Goal: Task Accomplishment & Management: Complete application form

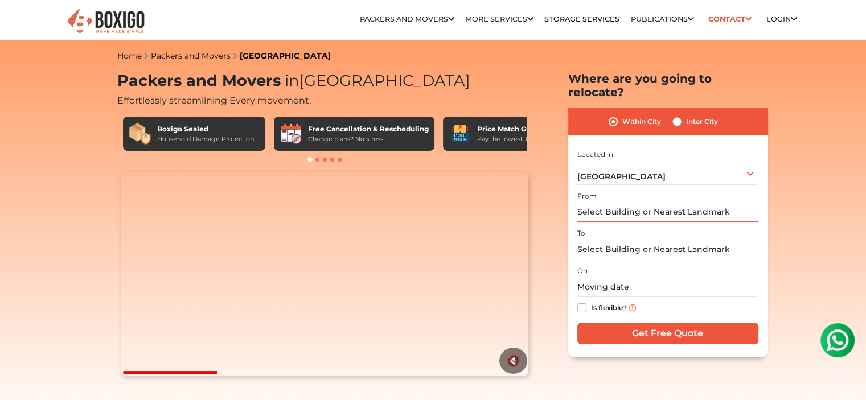
click at [656, 203] on input "text" at bounding box center [667, 213] width 181 height 20
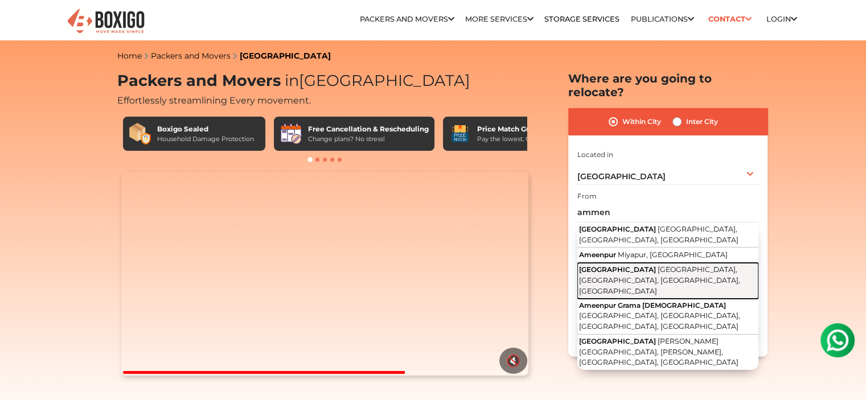
click at [690, 265] on span "[GEOGRAPHIC_DATA], [GEOGRAPHIC_DATA], [GEOGRAPHIC_DATA], [GEOGRAPHIC_DATA]" at bounding box center [659, 280] width 161 height 30
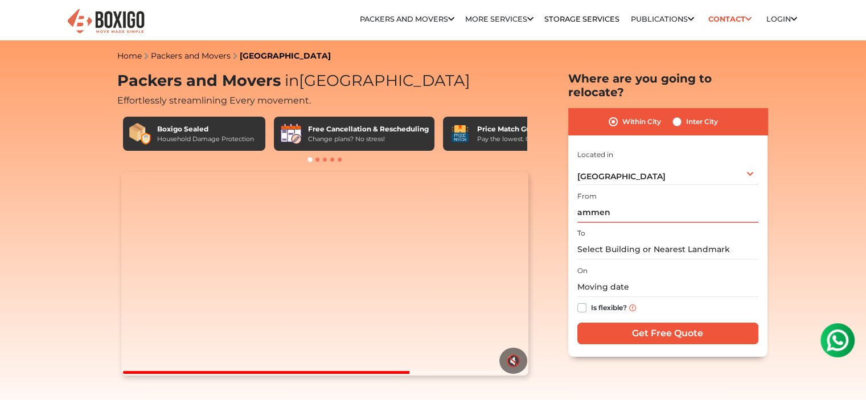
type input "[GEOGRAPHIC_DATA], [GEOGRAPHIC_DATA], [GEOGRAPHIC_DATA], [GEOGRAPHIC_DATA], [GE…"
click at [656, 240] on input "text" at bounding box center [667, 250] width 181 height 20
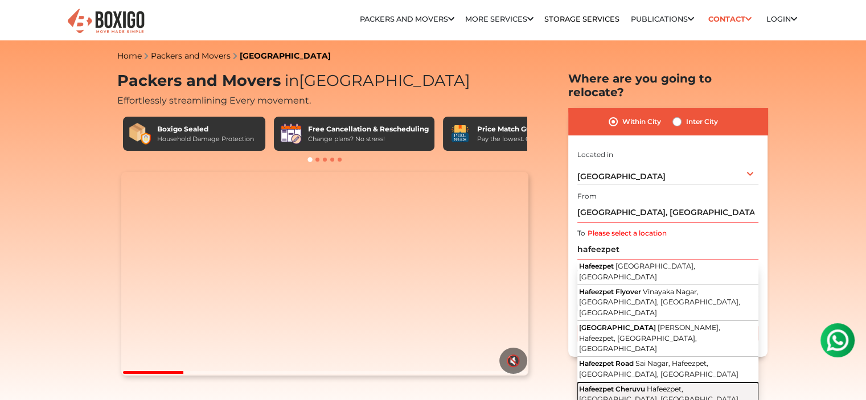
click at [685, 385] on span "Hafeezpet, [GEOGRAPHIC_DATA], [GEOGRAPHIC_DATA]" at bounding box center [658, 394] width 159 height 19
type input "Hafeezpet Cheruvu, [GEOGRAPHIC_DATA], [GEOGRAPHIC_DATA], [GEOGRAPHIC_DATA]"
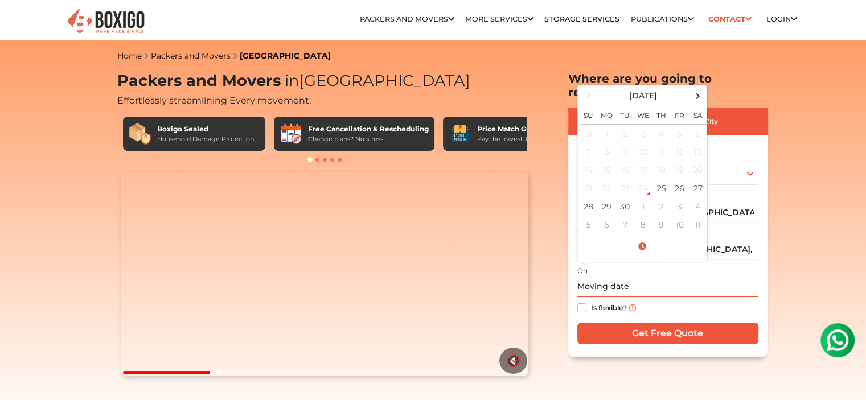
click at [635, 277] on input "text" at bounding box center [667, 287] width 181 height 20
click at [621, 197] on td "30" at bounding box center [625, 206] width 18 height 18
type input "[DATE] 12:00 AM"
click at [632, 297] on div "Is flexible?" at bounding box center [667, 308] width 181 height 22
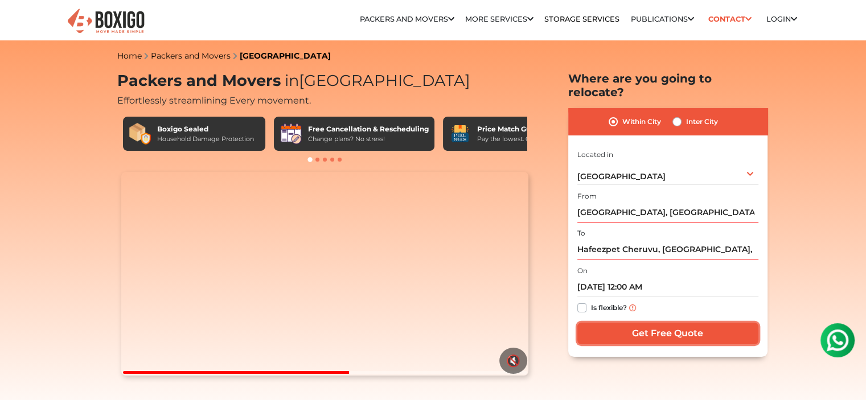
click at [656, 323] on input "Get Free Quote" at bounding box center [667, 334] width 181 height 22
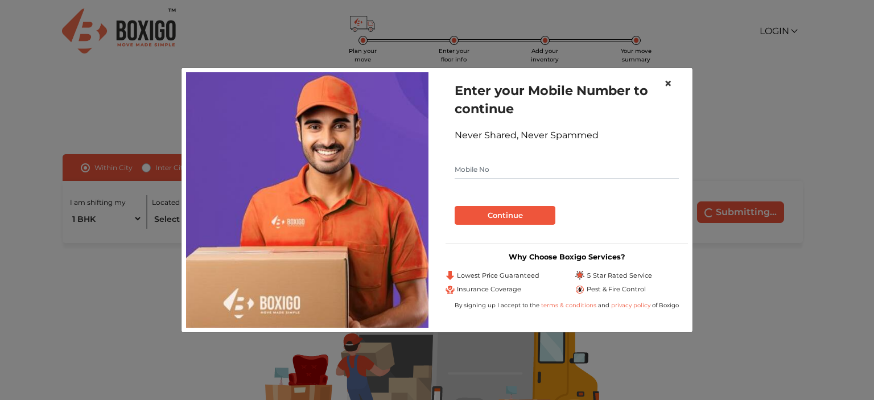
click at [667, 81] on span "×" at bounding box center [668, 83] width 8 height 17
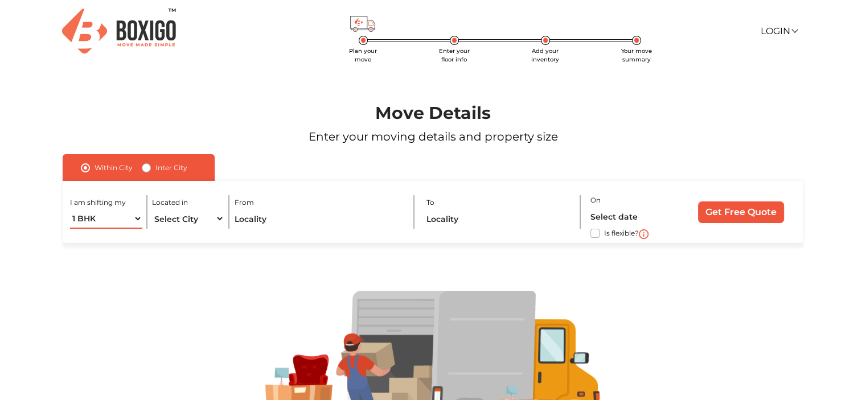
click at [137, 218] on select "1 BHK 2 BHK 3 BHK 3 + BHK FEW ITEMS" at bounding box center [106, 219] width 72 height 20
select select "2 BHK"
click at [70, 209] on select "1 BHK 2 BHK 3 BHK 3 + BHK FEW ITEMS" at bounding box center [106, 219] width 72 height 20
click at [218, 220] on select "Select City Bangalore Bengaluru Bhopal Bhubaneswar Chennai Coimbatore Cuttack D…" at bounding box center [188, 219] width 72 height 20
select select "[GEOGRAPHIC_DATA]"
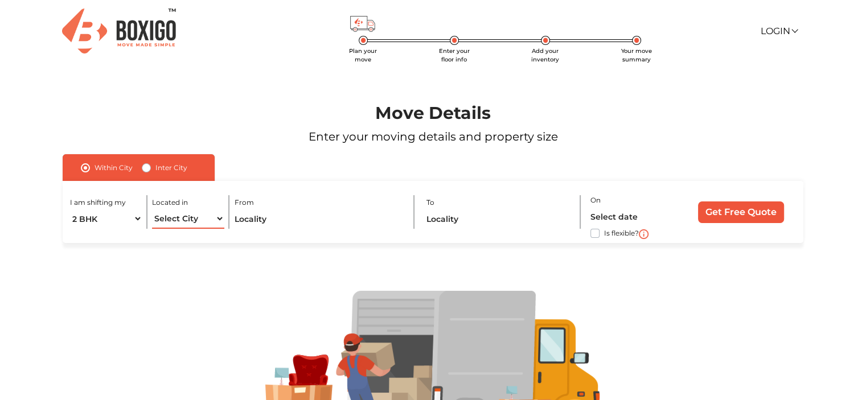
click at [152, 209] on select "Select City Bangalore Bengaluru Bhopal Bhubaneswar Chennai Coimbatore Cuttack D…" at bounding box center [188, 219] width 72 height 20
click at [282, 221] on input "text" at bounding box center [319, 219] width 170 height 20
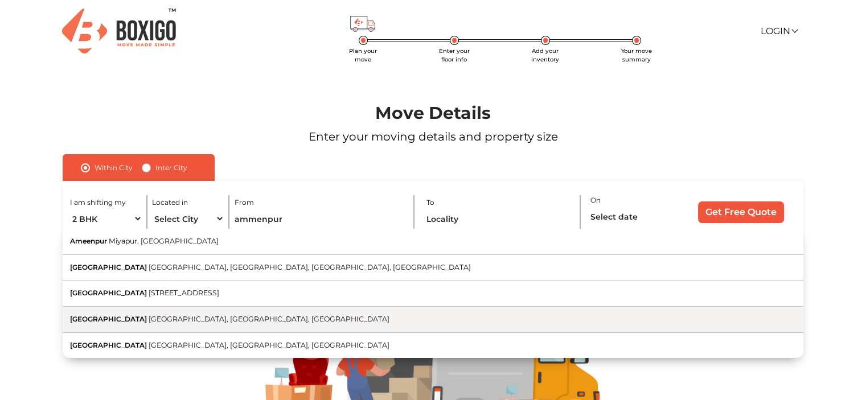
click at [278, 317] on button "Ameenpur Village Ameenpur, Miyapur, Telangana" at bounding box center [433, 320] width 740 height 26
type input "[GEOGRAPHIC_DATA], [GEOGRAPHIC_DATA], [GEOGRAPHIC_DATA], [GEOGRAPHIC_DATA]"
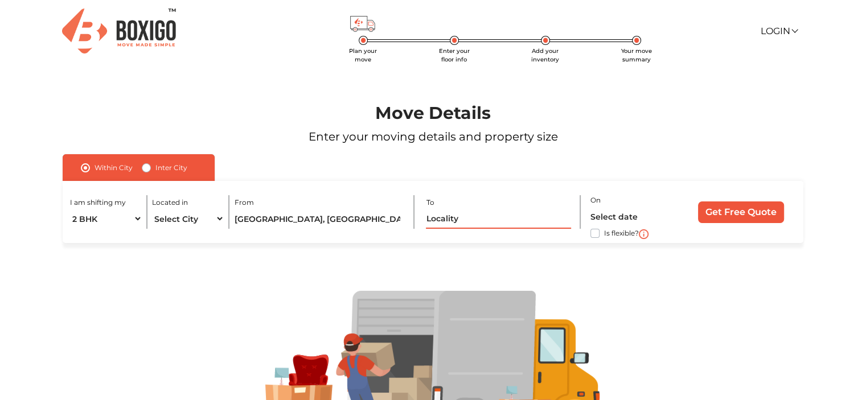
click at [444, 223] on input "text" at bounding box center [498, 219] width 145 height 20
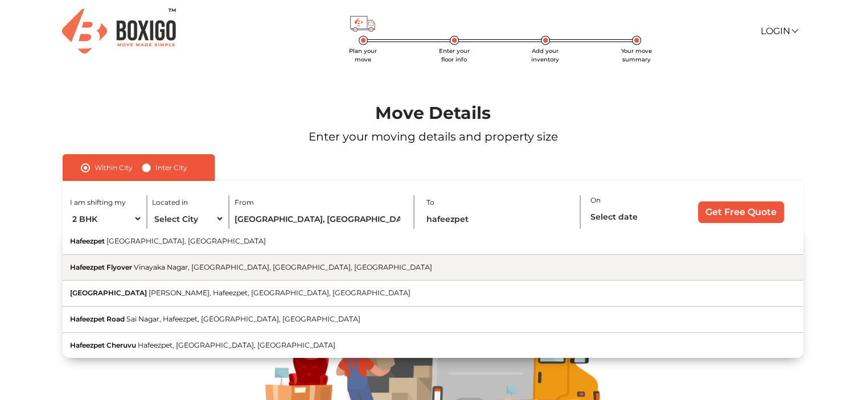
click at [310, 271] on span "Vinayaka Nagar, [GEOGRAPHIC_DATA], [GEOGRAPHIC_DATA], [GEOGRAPHIC_DATA]" at bounding box center [283, 267] width 298 height 9
type input "Hafeezpet Flyover, Vinayaka Nagar, Hafeezpet, Hyderabad, Telangana"
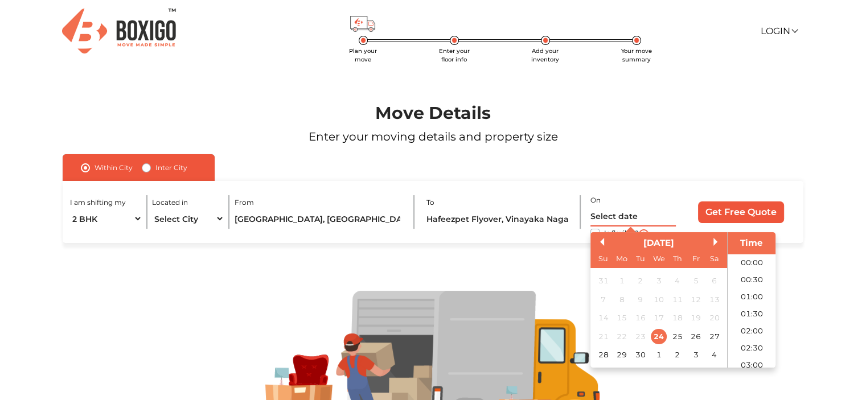
click at [647, 218] on input "text" at bounding box center [632, 217] width 85 height 20
click at [640, 357] on div "30" at bounding box center [639, 355] width 15 height 15
click at [756, 311] on li "22:00" at bounding box center [751, 313] width 48 height 17
click at [664, 217] on input "30/09/2025 10:00 PM" at bounding box center [632, 217] width 85 height 20
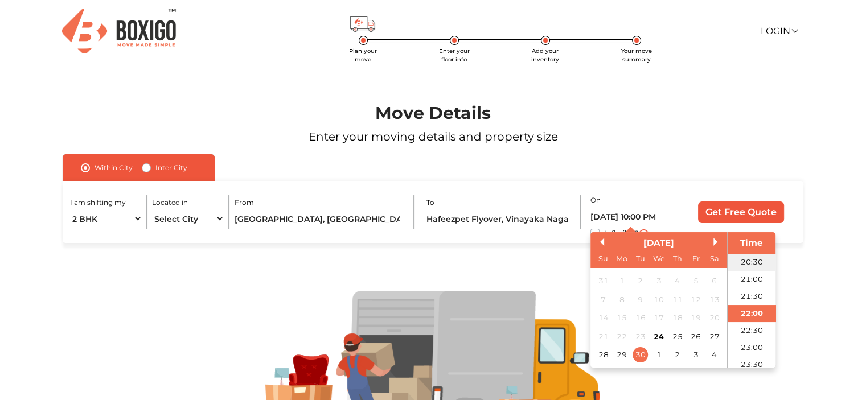
click at [753, 259] on li "20:30" at bounding box center [751, 262] width 48 height 17
type input "30/09/2025 8:30 PM"
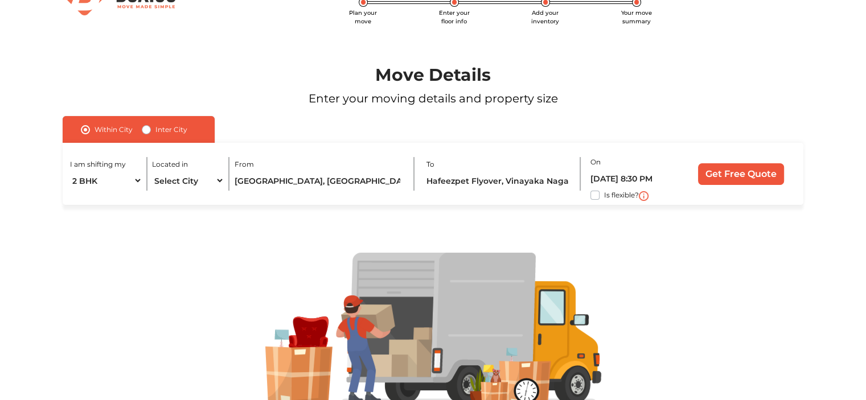
scroll to position [0, 0]
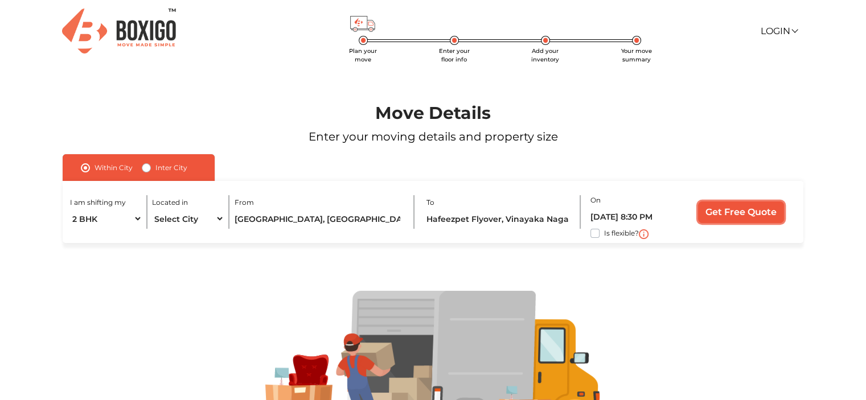
click at [738, 212] on input "Get Free Quote" at bounding box center [741, 212] width 86 height 22
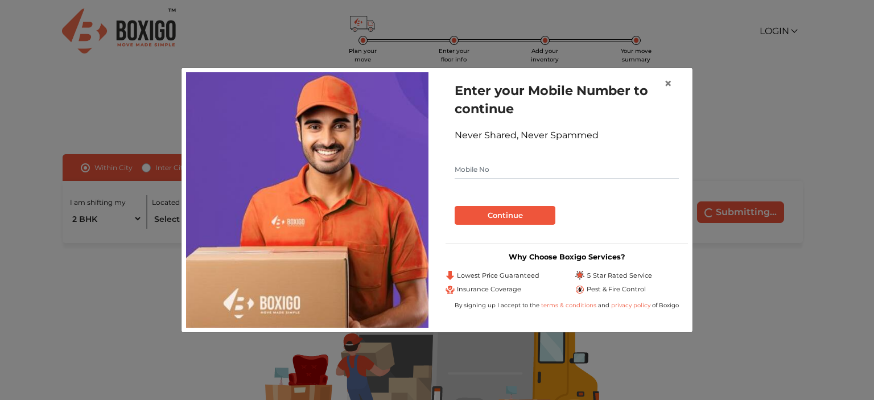
click at [585, 172] on input "text" at bounding box center [567, 169] width 224 height 18
type input "9133260291"
click at [483, 211] on button "Continue" at bounding box center [505, 215] width 101 height 19
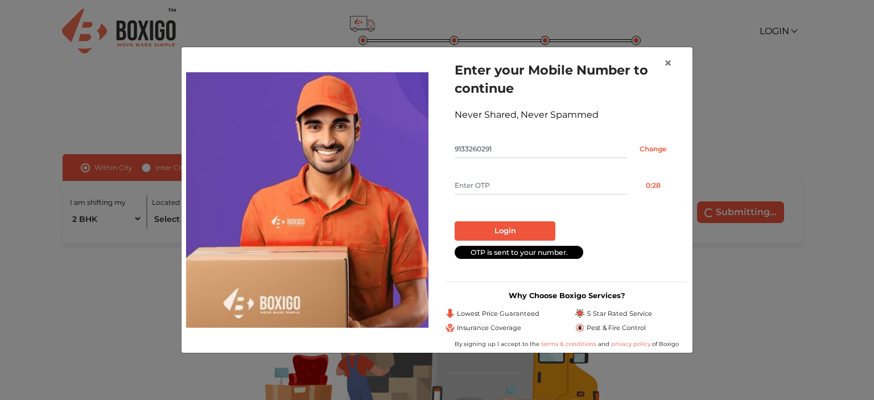
click at [518, 183] on input "text" at bounding box center [541, 185] width 172 height 18
type input "7633"
click at [506, 232] on button "Login" at bounding box center [505, 230] width 101 height 19
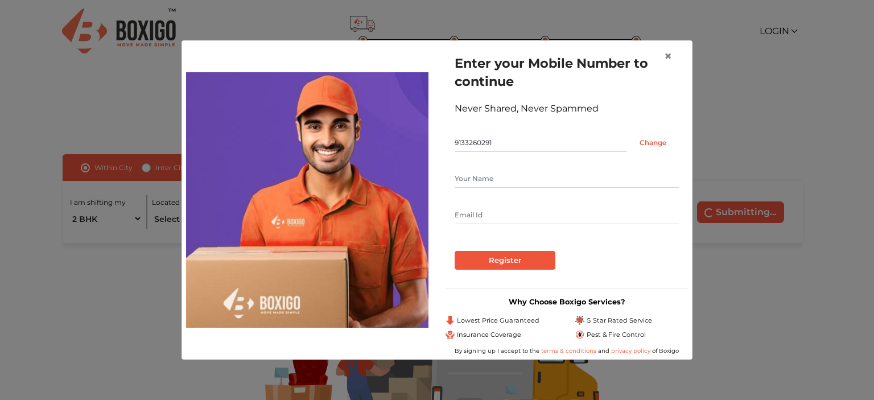
click at [555, 173] on input "text" at bounding box center [567, 179] width 224 height 18
type input "pavan"
type input "pavanngpt@gmail.com"
click at [521, 261] on input "Register" at bounding box center [505, 260] width 101 height 19
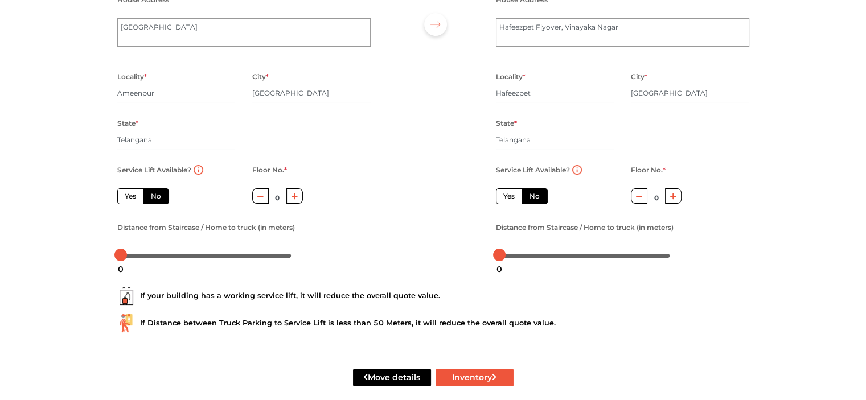
scroll to position [141, 0]
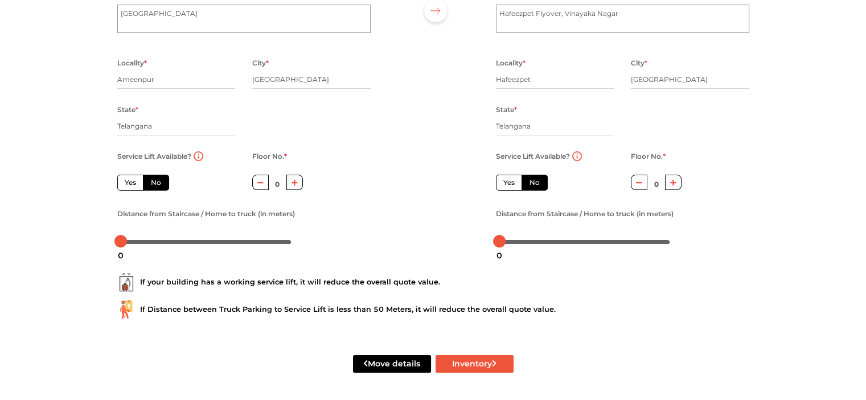
click at [298, 179] on button "button" at bounding box center [294, 182] width 17 height 15
type input "1"
click at [672, 185] on icon "button" at bounding box center [673, 182] width 6 height 7
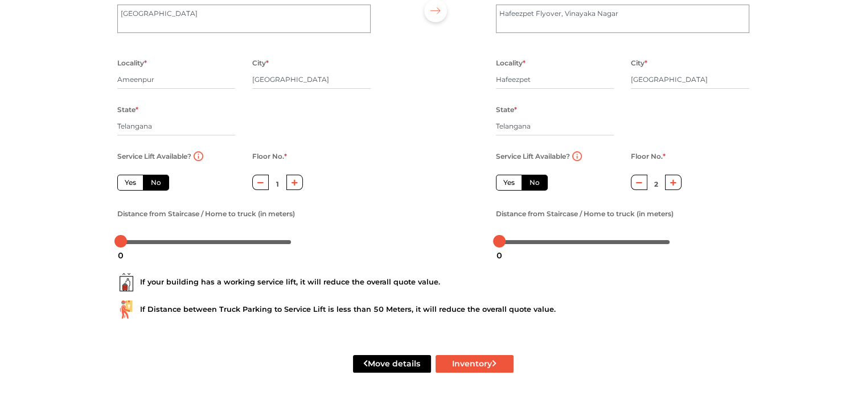
type input "3"
drag, startPoint x: 120, startPoint y: 241, endPoint x: 106, endPoint y: 241, distance: 13.7
click at [106, 241] on div "Plan your move Enter your floor info Add your inventory Your move summary My Mo…" at bounding box center [433, 130] width 866 height 539
click at [403, 361] on button "Move details" at bounding box center [392, 364] width 78 height 18
radio input "true"
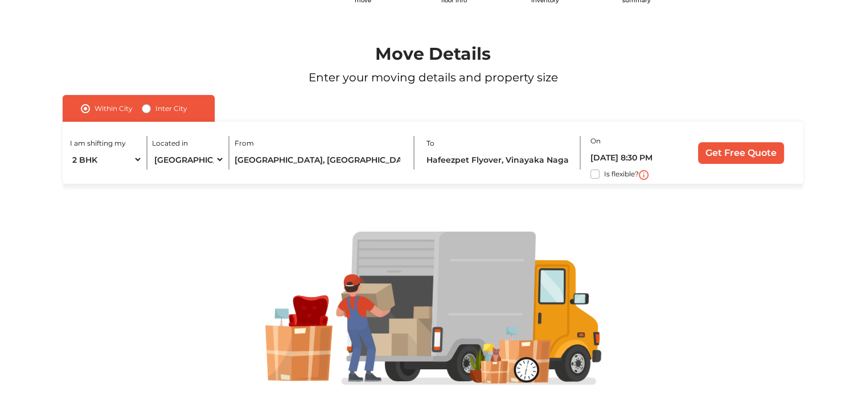
scroll to position [92, 0]
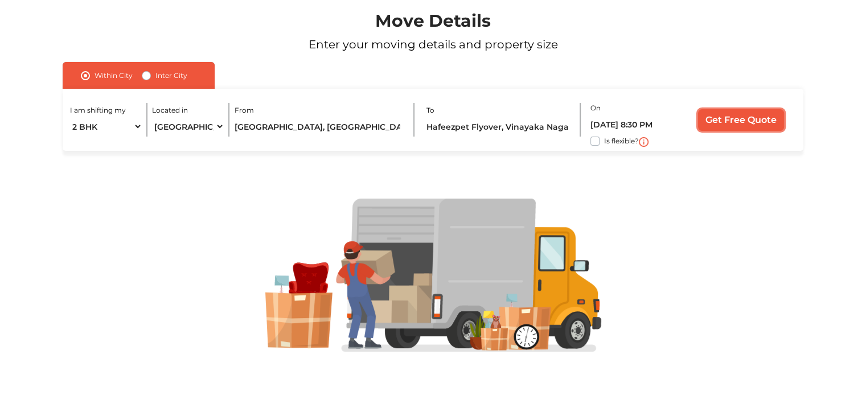
click at [732, 113] on input "Get Free Quote" at bounding box center [741, 120] width 86 height 22
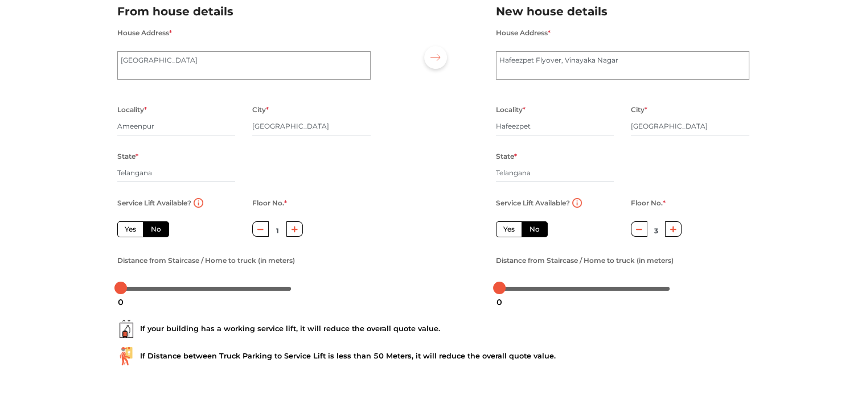
scroll to position [141, 0]
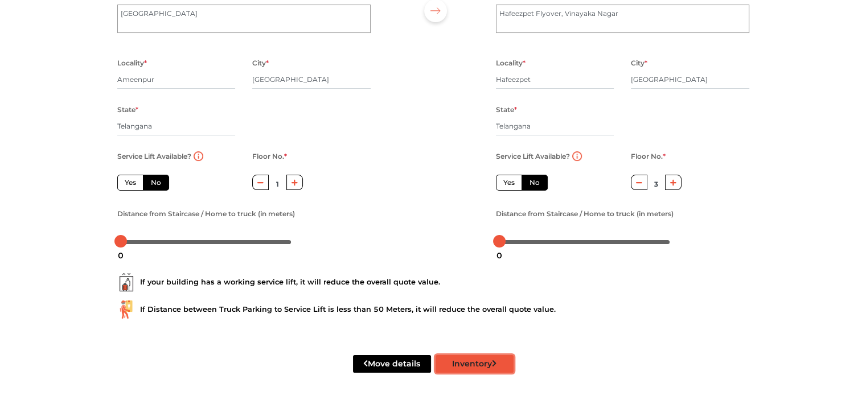
click at [482, 363] on button "Inventory" at bounding box center [474, 364] width 78 height 18
radio input "true"
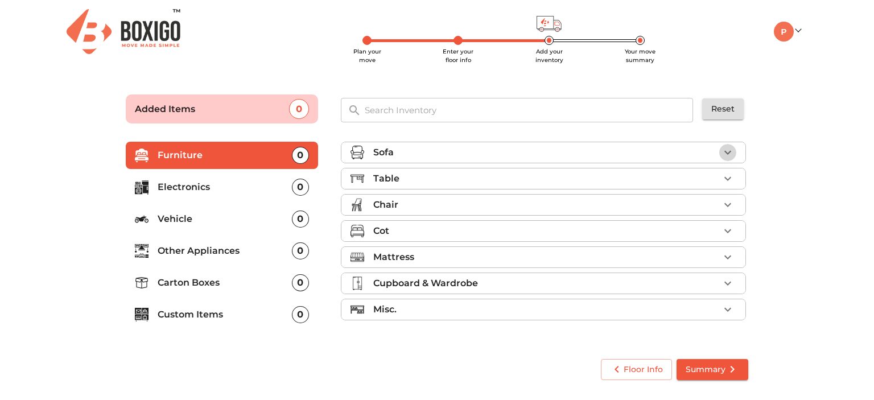
click at [728, 152] on icon "button" at bounding box center [727, 153] width 7 height 4
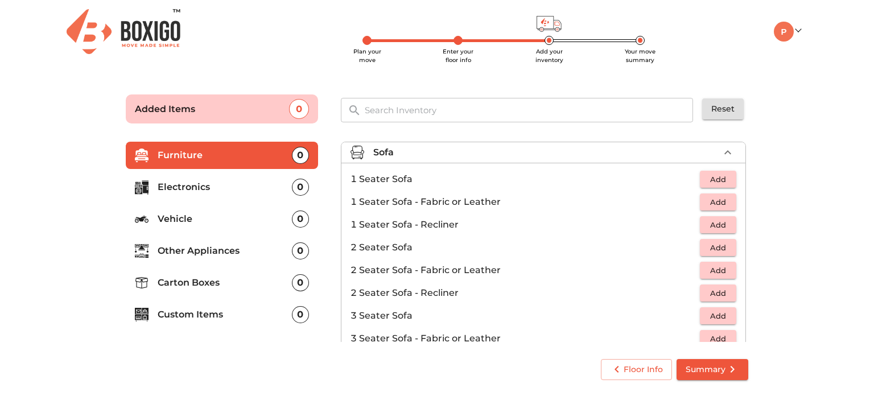
click at [711, 315] on span "Add" at bounding box center [718, 316] width 25 height 13
click at [713, 248] on span "Add" at bounding box center [718, 247] width 25 height 13
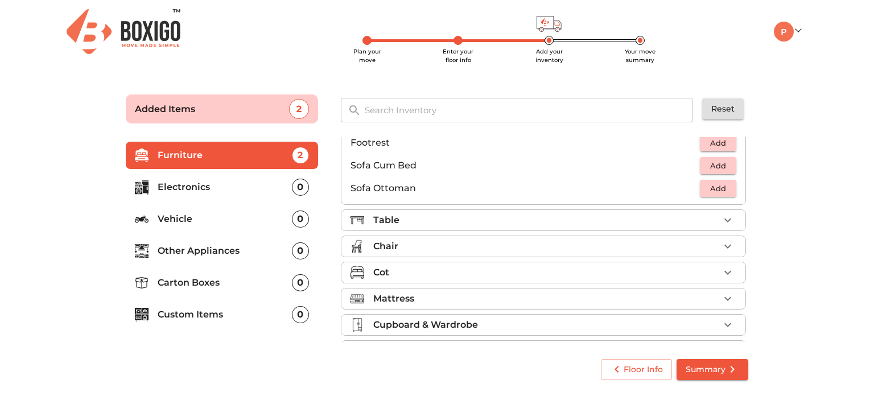
scroll to position [337, 0]
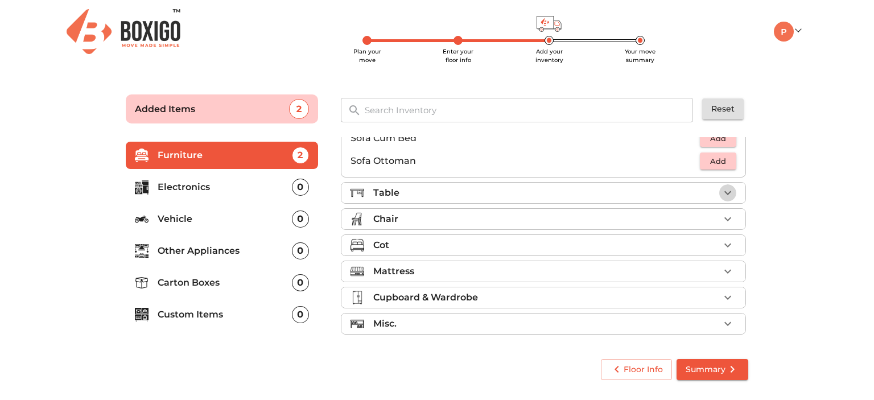
click at [722, 192] on icon "button" at bounding box center [728, 193] width 14 height 14
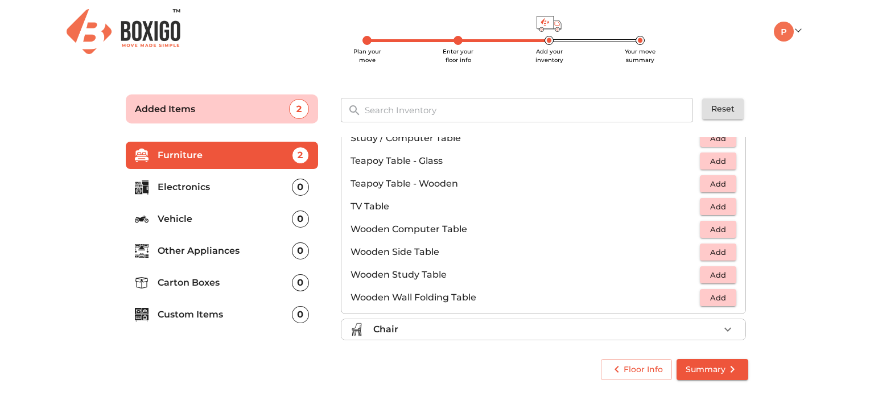
scroll to position [683, 0]
click at [710, 229] on span "Add" at bounding box center [718, 228] width 25 height 13
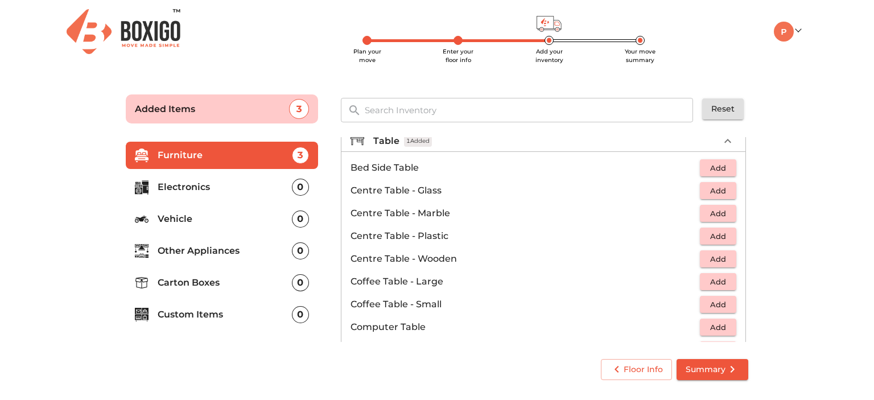
scroll to position [39, 0]
click at [713, 166] on span "Add" at bounding box center [718, 166] width 25 height 13
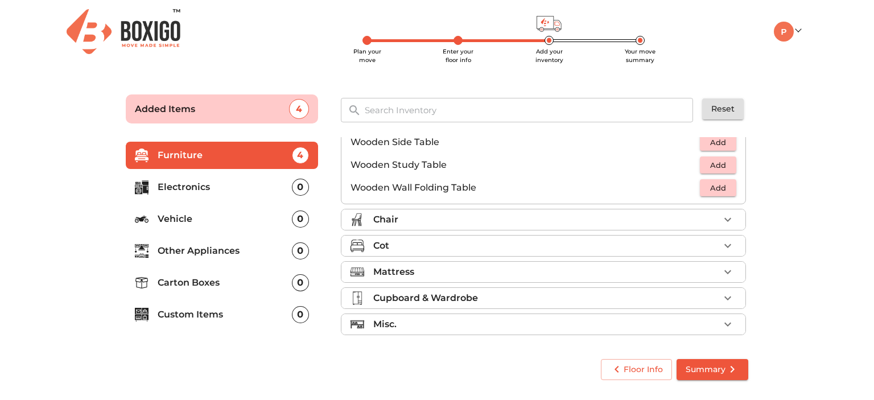
scroll to position [792, 0]
click at [719, 214] on button "button" at bounding box center [727, 219] width 17 height 17
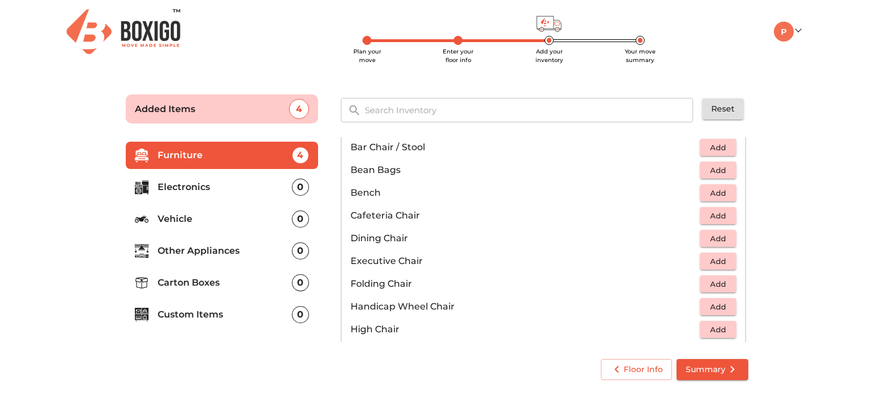
scroll to position [132, 0]
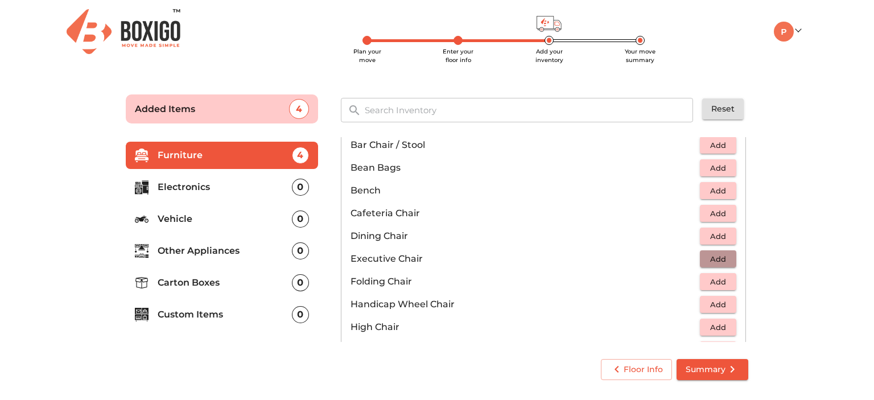
click at [707, 254] on span "Add" at bounding box center [718, 259] width 25 height 13
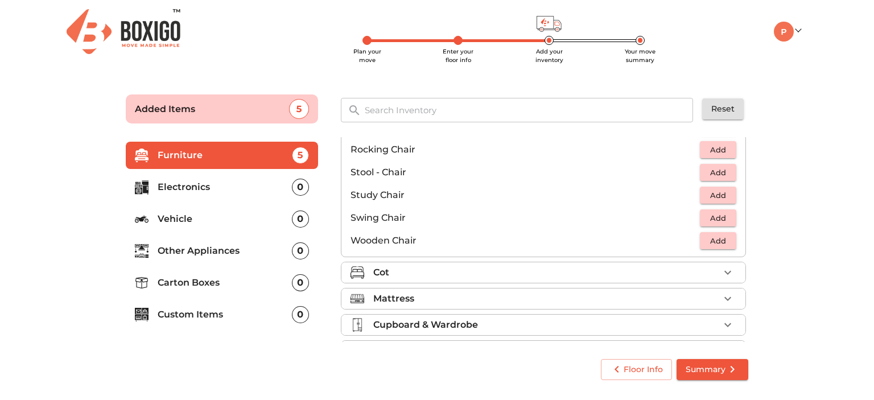
scroll to position [473, 0]
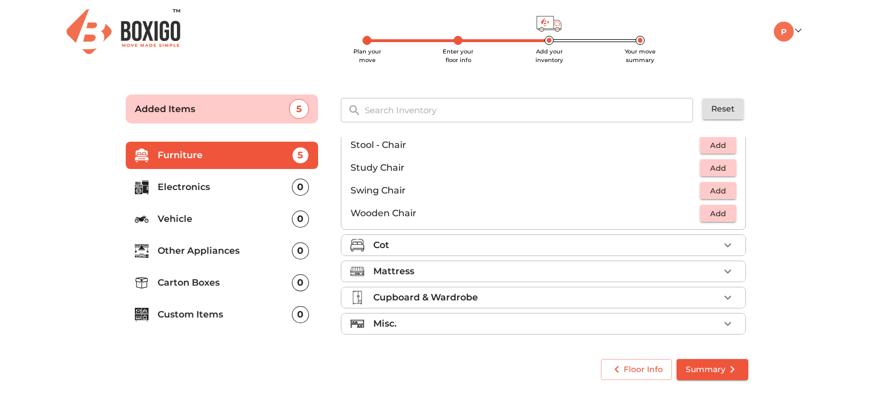
click at [713, 246] on div "Cot" at bounding box center [546, 245] width 346 height 14
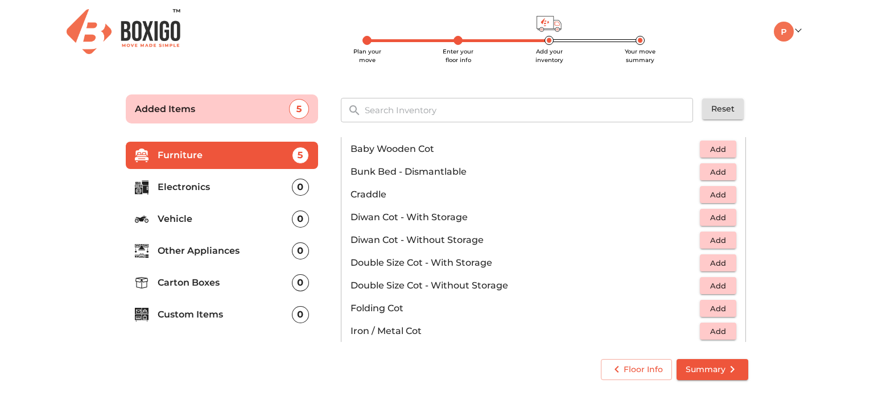
scroll to position [82, 0]
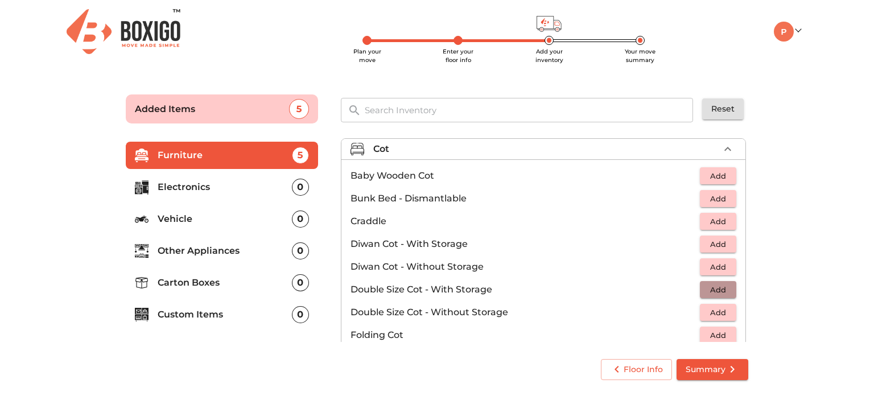
click at [714, 287] on span "Add" at bounding box center [718, 289] width 25 height 13
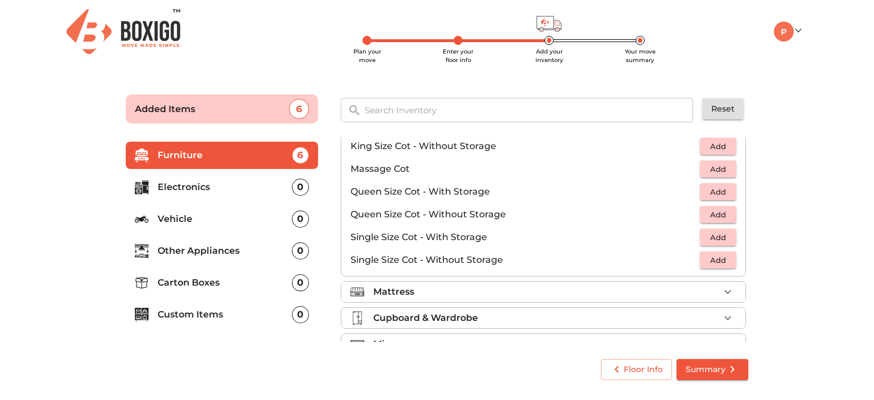
scroll to position [353, 0]
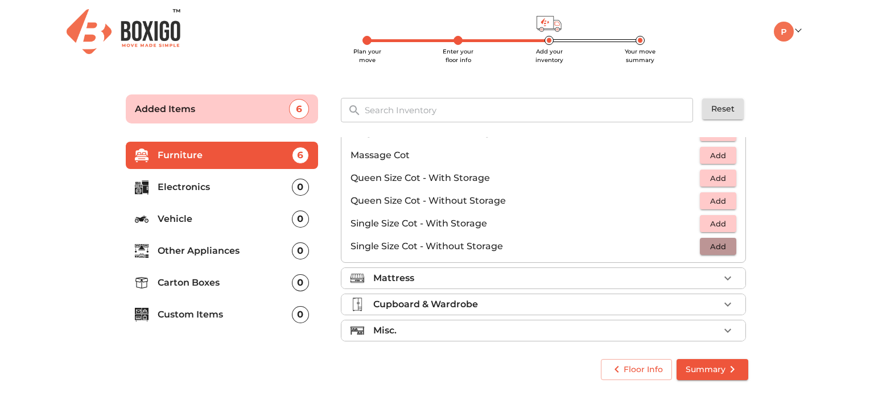
click at [708, 242] on span "Add" at bounding box center [718, 246] width 25 height 13
click at [721, 282] on icon "button" at bounding box center [728, 278] width 14 height 14
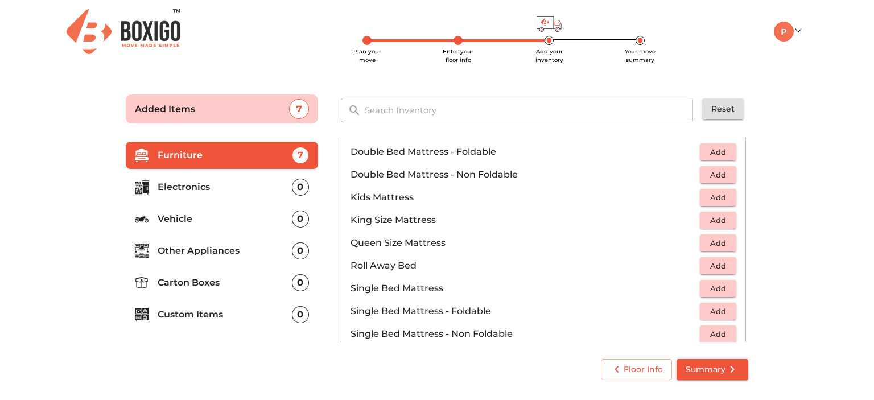
scroll to position [127, 0]
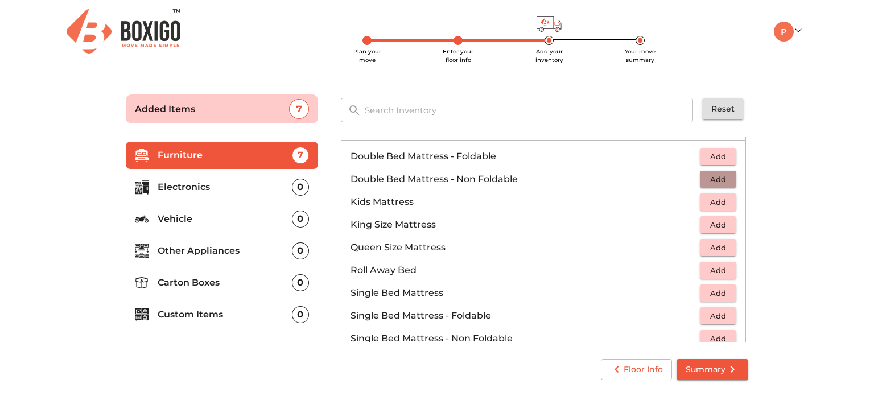
click at [709, 178] on span "Add" at bounding box center [718, 179] width 25 height 13
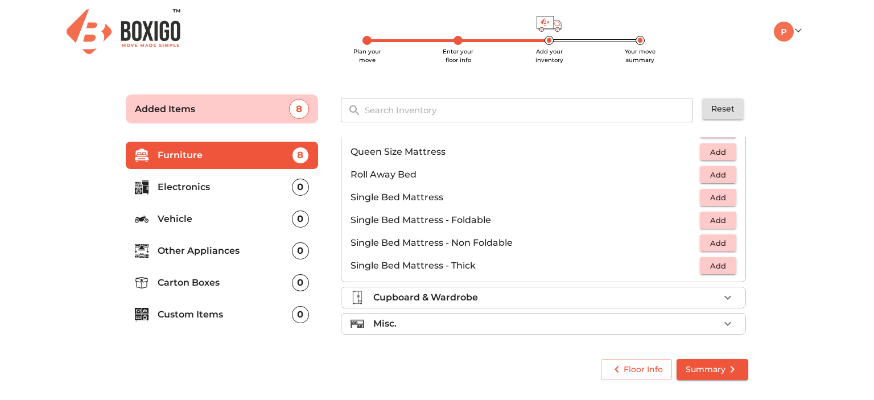
click at [710, 296] on div "Cupboard & Wardrobe" at bounding box center [546, 298] width 346 height 14
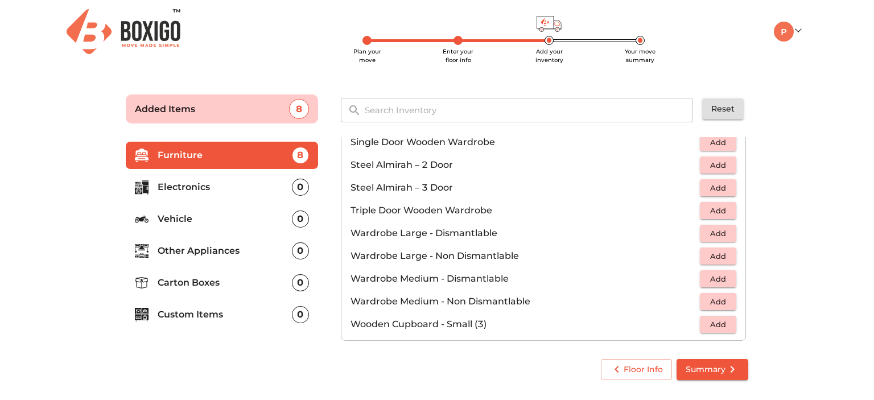
scroll to position [382, 0]
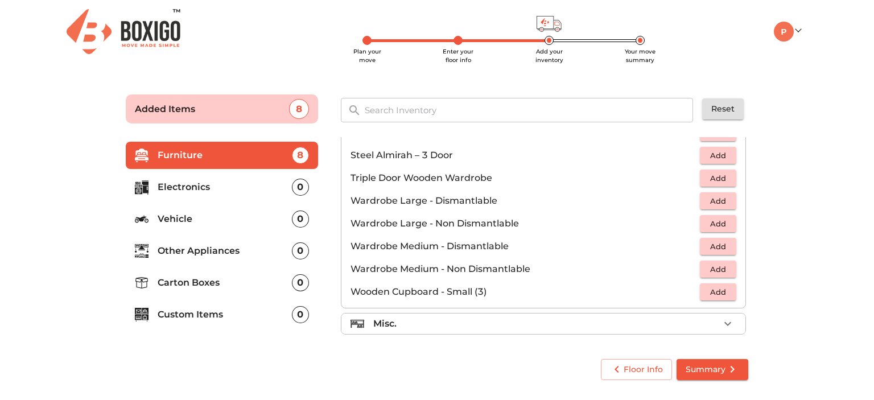
click at [677, 327] on div "Misc." at bounding box center [546, 324] width 346 height 14
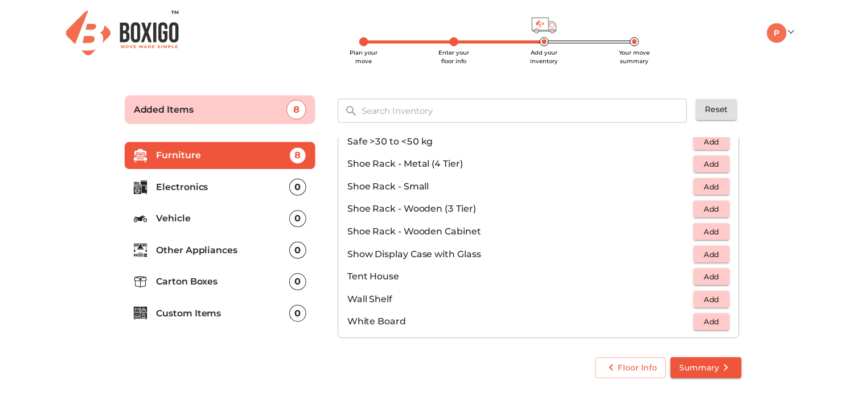
scroll to position [610, 0]
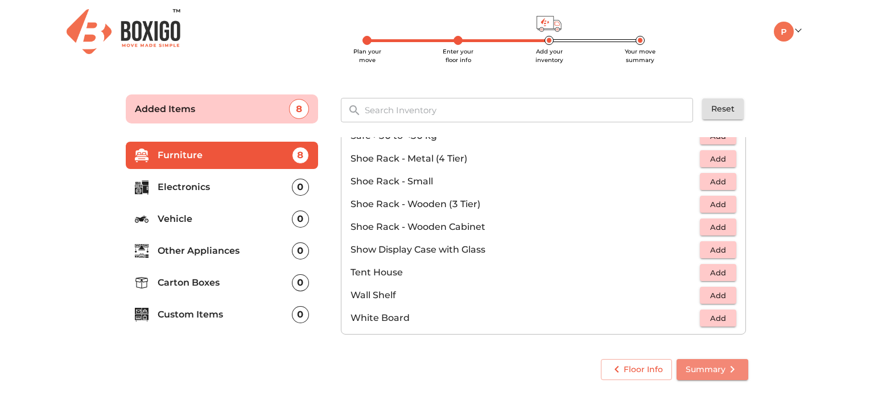
click at [694, 370] on span "Summary" at bounding box center [712, 370] width 53 height 14
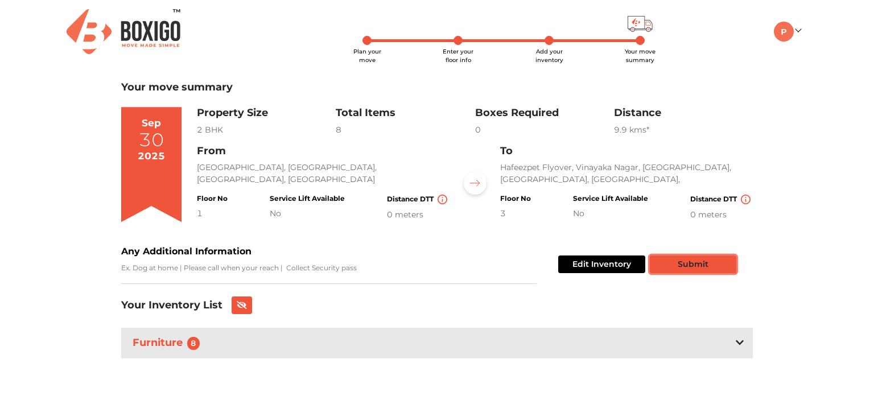
click at [722, 262] on button "Submit" at bounding box center [693, 265] width 87 height 18
